Goal: Information Seeking & Learning: Check status

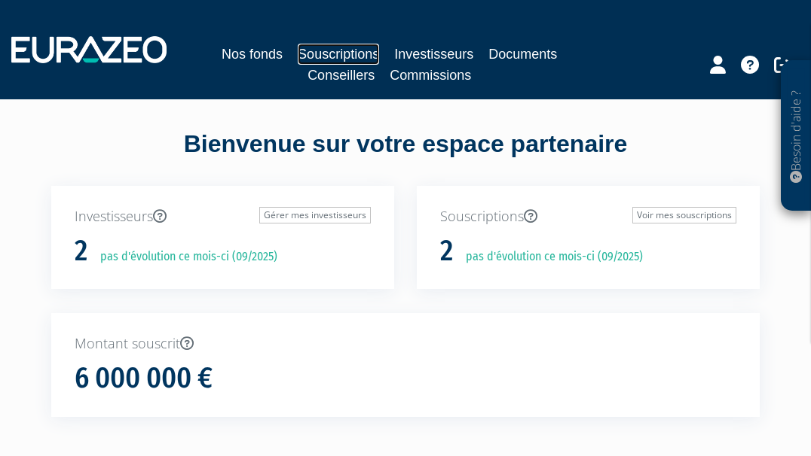
click at [350, 51] on link "Souscriptions" at bounding box center [338, 54] width 81 height 21
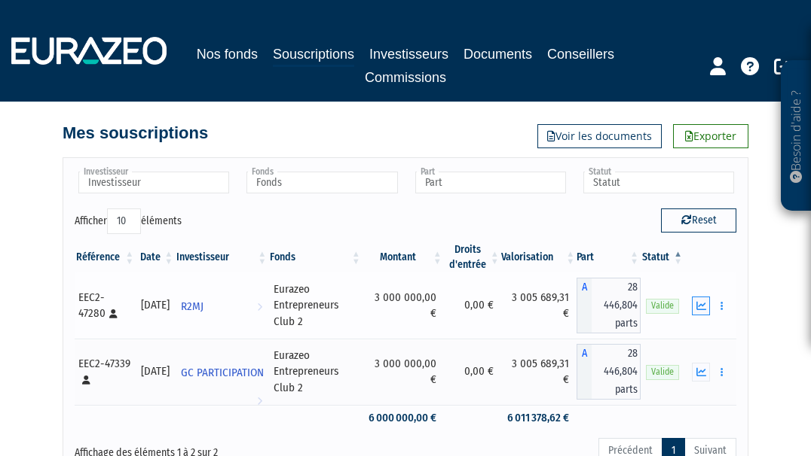
click at [705, 307] on icon "button" at bounding box center [701, 306] width 10 height 10
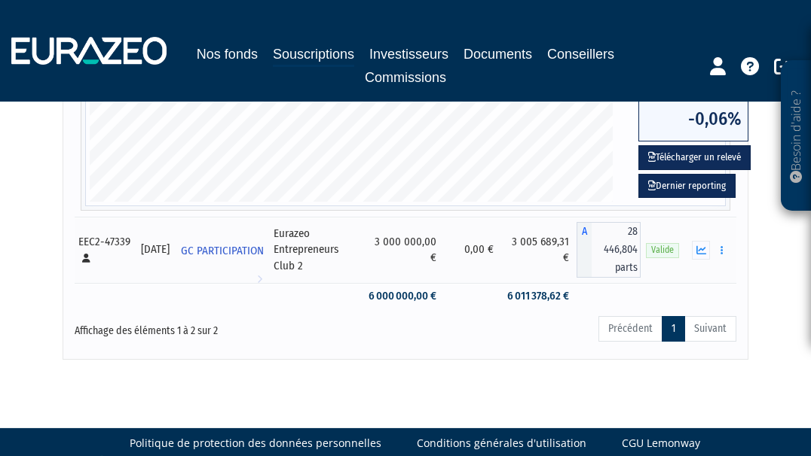
scroll to position [608, 0]
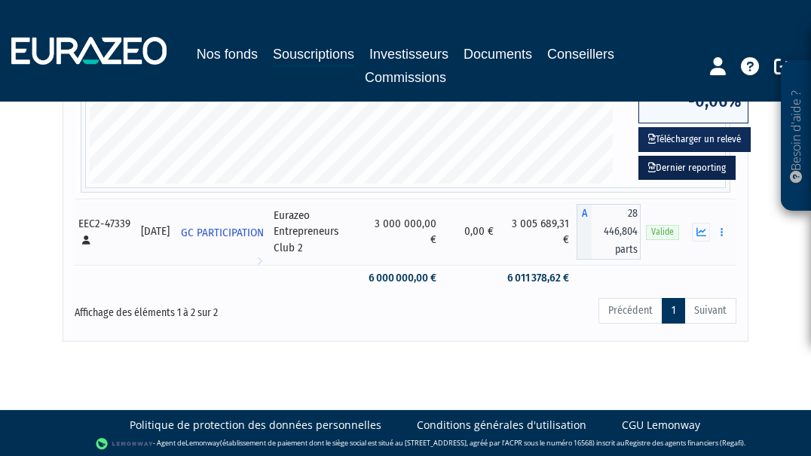
click at [690, 168] on link "Dernier reporting" at bounding box center [686, 168] width 97 height 25
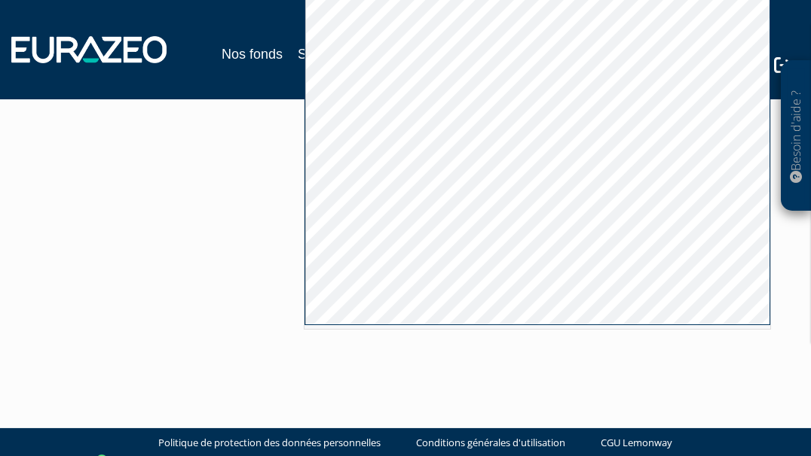
scroll to position [422, 0]
